Goal: Navigation & Orientation: Find specific page/section

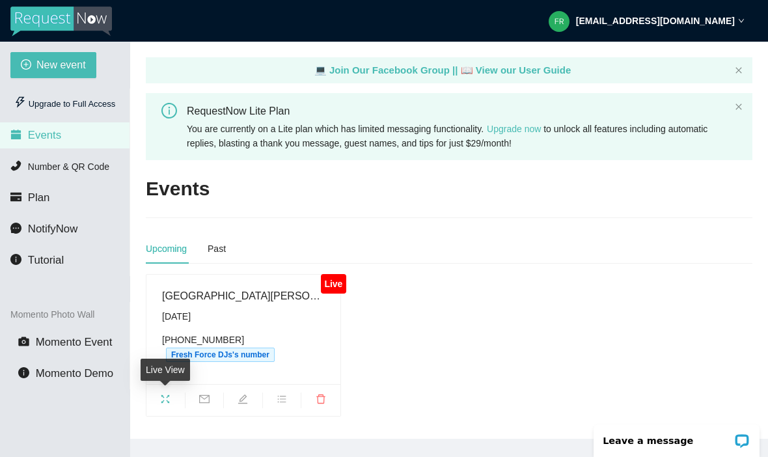
click at [171, 388] on div "Live View" at bounding box center [165, 374] width 49 height 31
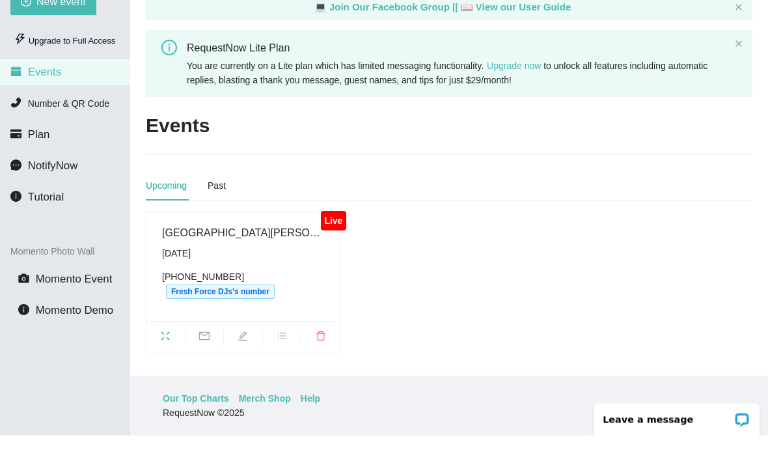
scroll to position [42, 0]
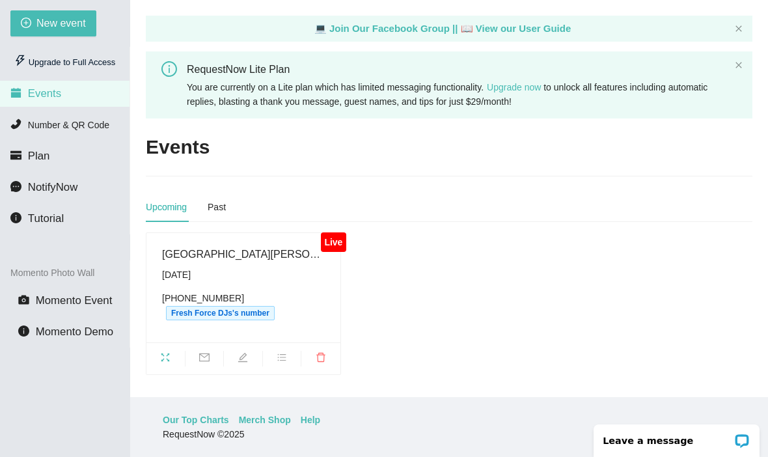
click at [171, 360] on span "fullscreen" at bounding box center [166, 359] width 38 height 14
